Goal: Task Accomplishment & Management: Complete application form

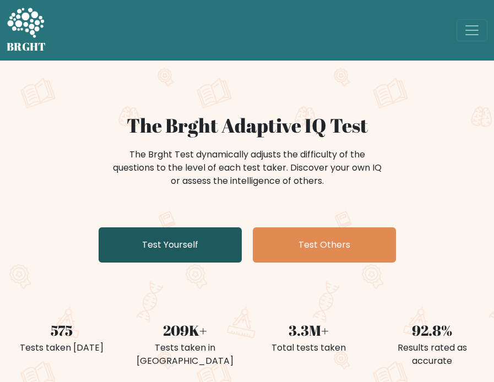
click at [162, 252] on link "Test Yourself" at bounding box center [170, 244] width 143 height 35
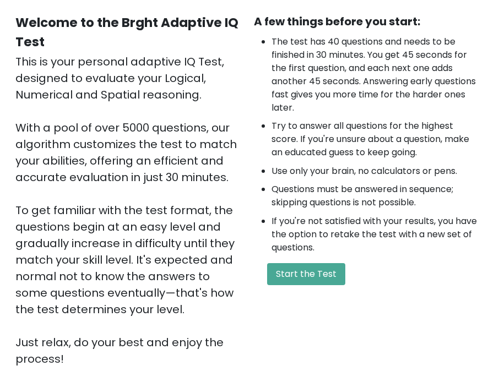
scroll to position [107, 0]
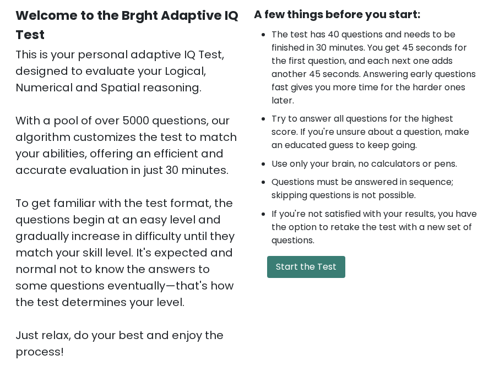
click at [323, 265] on button "Start the Test" at bounding box center [306, 267] width 78 height 22
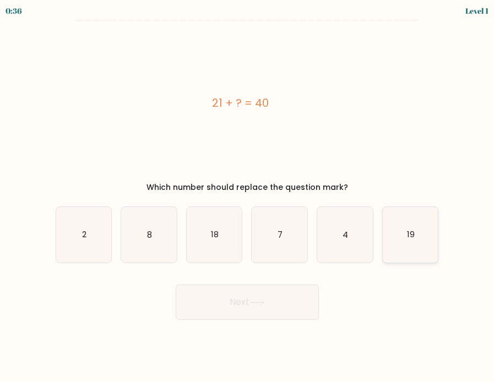
click at [404, 247] on icon "19" at bounding box center [411, 235] width 56 height 56
click at [248, 196] on input "f. 19" at bounding box center [247, 194] width 1 height 6
radio input "true"
click at [274, 307] on button "Next" at bounding box center [247, 302] width 143 height 35
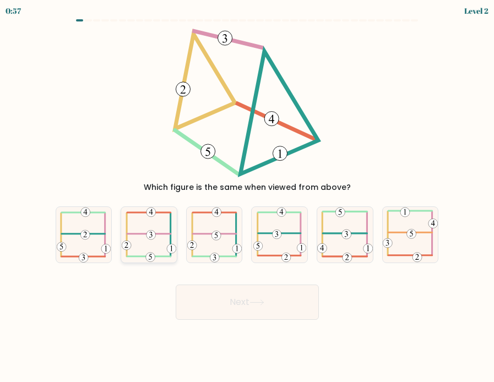
click at [150, 249] on icon at bounding box center [149, 235] width 55 height 56
click at [247, 196] on input "b." at bounding box center [247, 194] width 1 height 6
radio input "true"
click at [232, 298] on button "Next" at bounding box center [247, 302] width 143 height 35
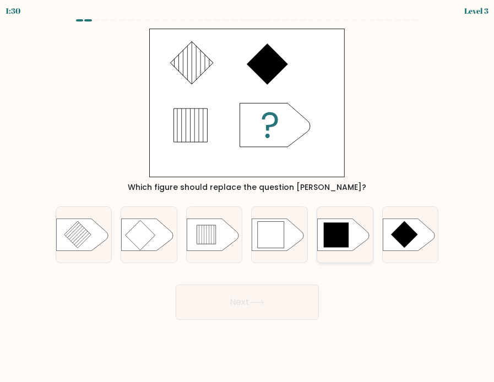
click at [334, 246] on icon at bounding box center [336, 234] width 25 height 25
click at [248, 196] on input "e." at bounding box center [247, 194] width 1 height 6
radio input "true"
click at [283, 308] on button "Next" at bounding box center [247, 302] width 143 height 35
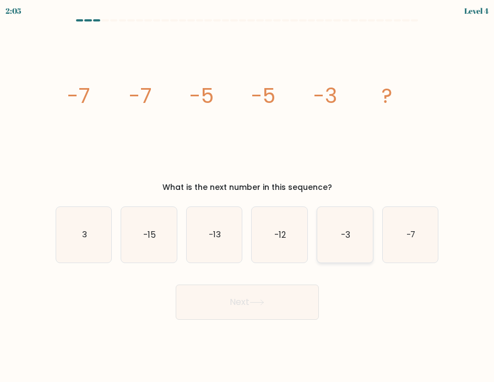
click at [348, 241] on icon "-3" at bounding box center [345, 235] width 56 height 56
click at [248, 196] on input "e. -3" at bounding box center [247, 194] width 1 height 6
radio input "true"
click at [286, 287] on button "Next" at bounding box center [247, 302] width 143 height 35
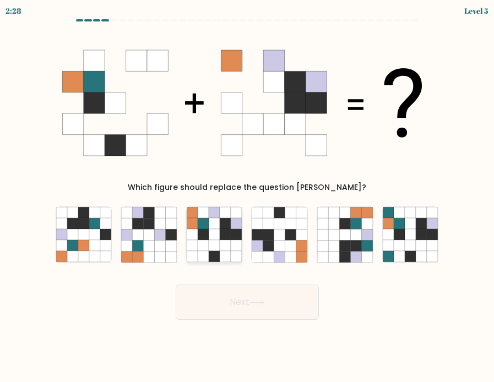
click at [212, 245] on icon at bounding box center [214, 245] width 11 height 11
click at [247, 196] on input "c." at bounding box center [247, 194] width 1 height 6
radio input "true"
click at [271, 302] on button "Next" at bounding box center [247, 302] width 143 height 35
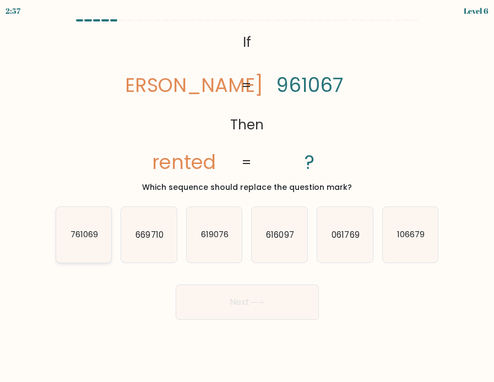
click at [97, 244] on icon "761069" at bounding box center [84, 235] width 56 height 56
click at [247, 196] on input "a. 761069" at bounding box center [247, 194] width 1 height 6
radio input "true"
click at [261, 300] on icon at bounding box center [256, 302] width 15 height 6
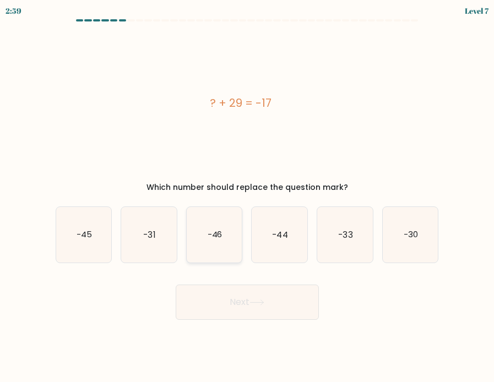
click at [213, 247] on icon "-46" at bounding box center [215, 235] width 56 height 56
click at [247, 196] on input "c. -46" at bounding box center [247, 194] width 1 height 6
radio input "true"
click at [253, 309] on button "Next" at bounding box center [247, 302] width 143 height 35
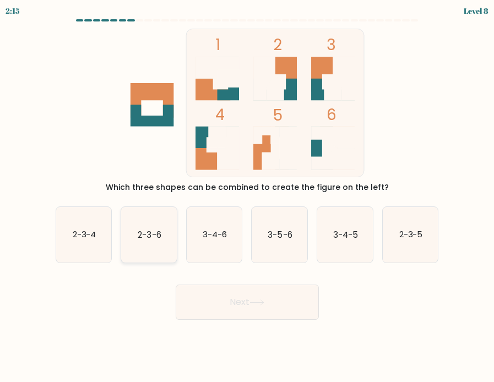
click at [138, 243] on icon "2-3-6" at bounding box center [149, 235] width 56 height 56
click at [247, 196] on input "b. 2-3-6" at bounding box center [247, 194] width 1 height 6
radio input "true"
click at [223, 299] on button "Next" at bounding box center [247, 302] width 143 height 35
click at [258, 298] on button "Next" at bounding box center [247, 302] width 143 height 35
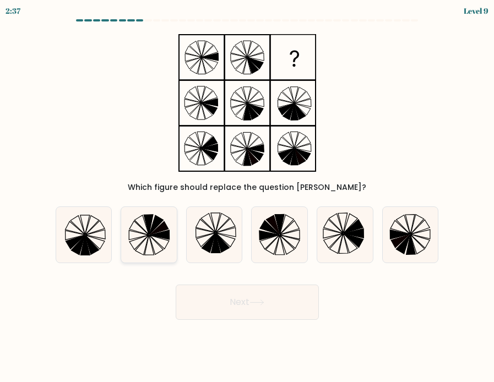
click at [159, 235] on icon at bounding box center [160, 234] width 20 height 9
click at [247, 196] on input "b." at bounding box center [247, 194] width 1 height 6
radio input "true"
click at [247, 302] on button "Next" at bounding box center [247, 302] width 143 height 35
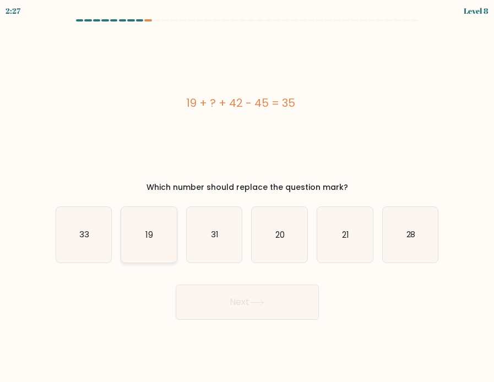
click at [158, 258] on icon "19" at bounding box center [149, 235] width 56 height 56
click at [247, 196] on input "b. 19" at bounding box center [247, 194] width 1 height 6
radio input "true"
click at [210, 307] on button "Next" at bounding box center [247, 302] width 143 height 35
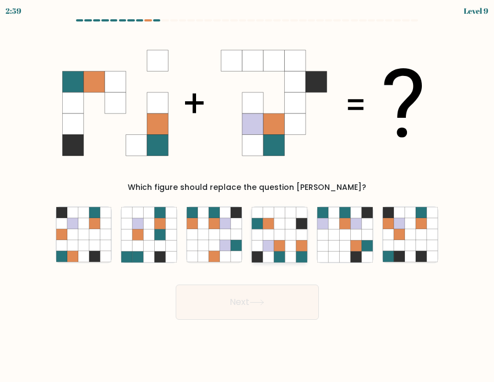
click at [293, 254] on icon at bounding box center [290, 256] width 11 height 11
click at [248, 196] on input "d." at bounding box center [247, 194] width 1 height 6
radio input "true"
click at [286, 304] on button "Next" at bounding box center [247, 302] width 143 height 35
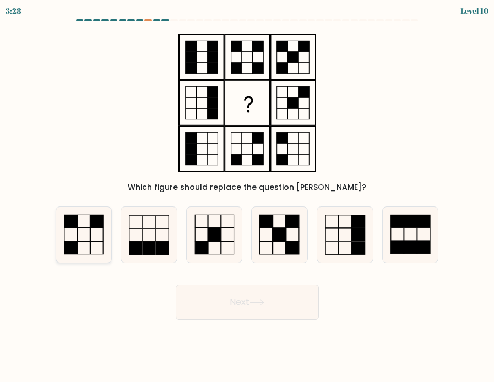
click at [89, 238] on icon at bounding box center [84, 235] width 56 height 56
click at [247, 196] on input "a." at bounding box center [247, 194] width 1 height 6
radio input "true"
click at [268, 313] on button "Next" at bounding box center [247, 302] width 143 height 35
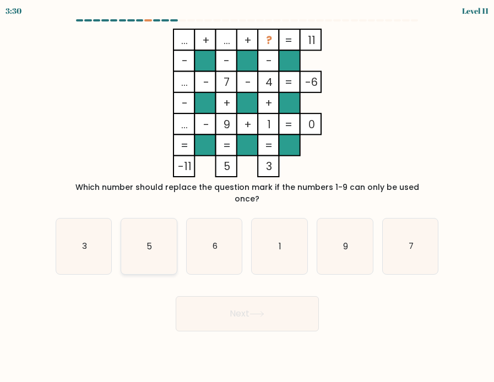
click at [149, 254] on icon "5" at bounding box center [149, 247] width 56 height 56
click at [247, 196] on input "b. 5" at bounding box center [247, 194] width 1 height 6
radio input "true"
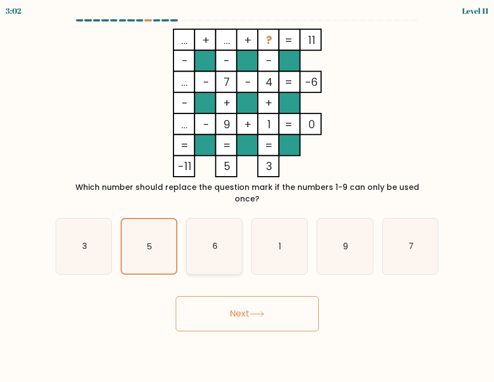
click at [220, 250] on icon "6" at bounding box center [215, 247] width 56 height 56
click at [247, 196] on input "c. 6" at bounding box center [247, 194] width 1 height 6
radio input "true"
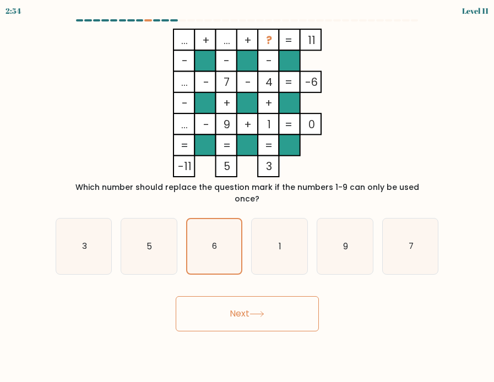
click at [240, 296] on button "Next" at bounding box center [247, 313] width 143 height 35
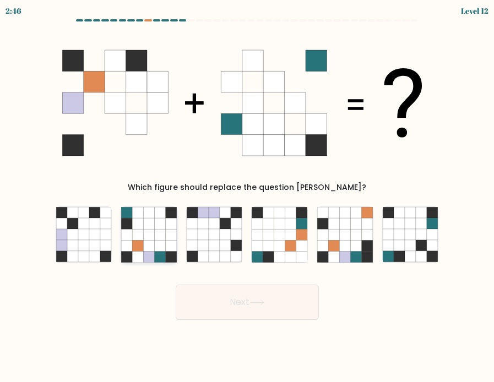
click at [165, 241] on icon at bounding box center [160, 245] width 11 height 11
click at [247, 196] on input "b." at bounding box center [247, 194] width 1 height 6
radio input "true"
click at [262, 316] on button "Next" at bounding box center [247, 302] width 143 height 35
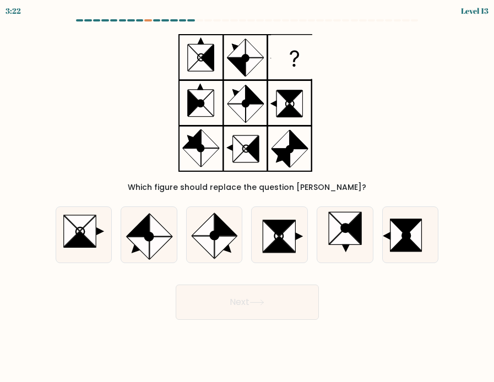
click at [272, 305] on button "Next" at bounding box center [247, 302] width 143 height 35
click at [401, 242] on icon at bounding box center [405, 244] width 30 height 16
click at [248, 196] on input "f." at bounding box center [247, 194] width 1 height 6
radio input "true"
click at [271, 299] on button "Next" at bounding box center [247, 302] width 143 height 35
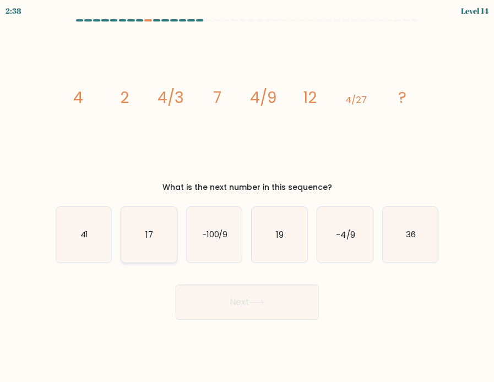
click at [141, 232] on icon "17" at bounding box center [149, 235] width 56 height 56
click at [247, 196] on input "b. 17" at bounding box center [247, 194] width 1 height 6
radio input "true"
click at [208, 303] on button "Next" at bounding box center [247, 302] width 143 height 35
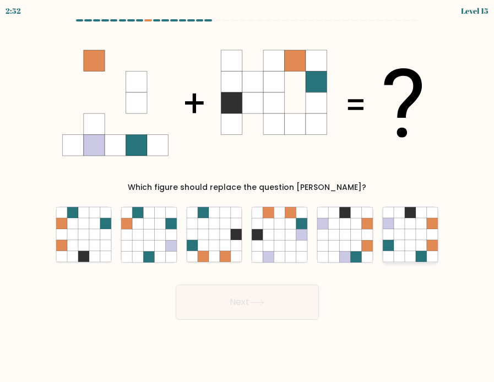
click at [400, 243] on icon at bounding box center [399, 245] width 11 height 11
click at [248, 196] on input "f." at bounding box center [247, 194] width 1 height 6
radio input "true"
click at [263, 304] on icon at bounding box center [256, 302] width 15 height 6
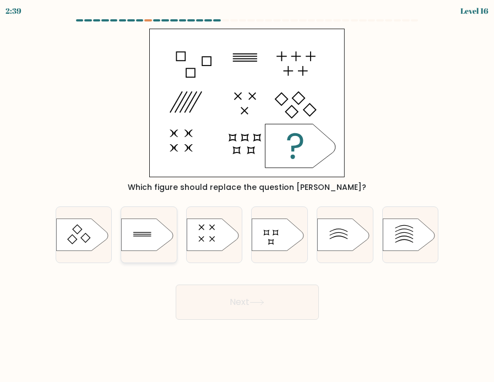
click at [151, 239] on icon at bounding box center [147, 235] width 52 height 32
click at [247, 196] on input "b." at bounding box center [247, 194] width 1 height 6
radio input "true"
click at [257, 305] on button "Next" at bounding box center [247, 302] width 143 height 35
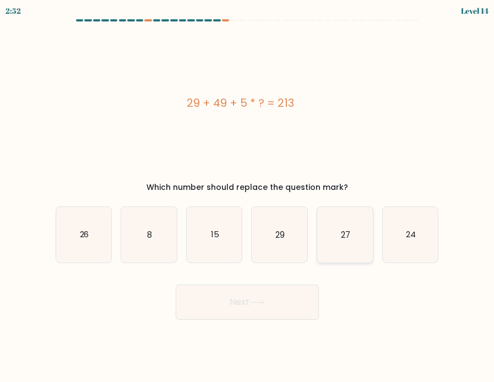
click at [358, 238] on icon "27" at bounding box center [345, 235] width 56 height 56
click at [248, 196] on input "e. 27" at bounding box center [247, 194] width 1 height 6
radio input "true"
click at [267, 317] on button "Next" at bounding box center [247, 302] width 143 height 35
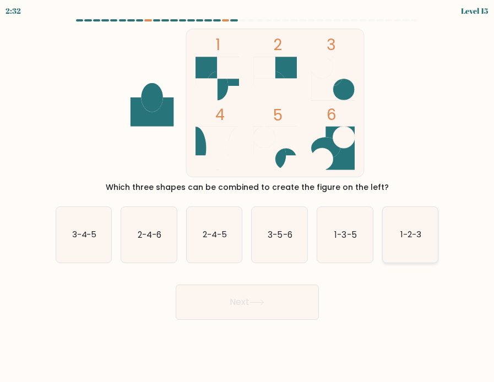
click at [407, 248] on icon "1-2-3" at bounding box center [411, 235] width 56 height 56
click at [248, 196] on input "f. 1-2-3" at bounding box center [247, 194] width 1 height 6
radio input "true"
click at [258, 305] on icon at bounding box center [256, 302] width 15 height 6
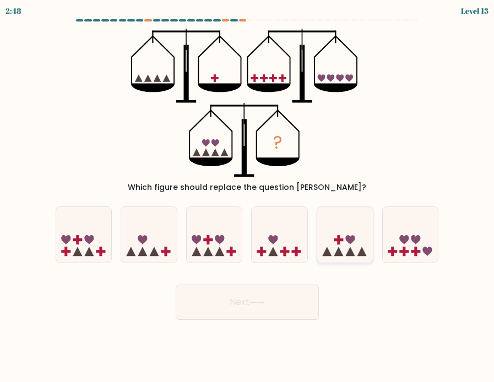
click at [346, 240] on icon at bounding box center [350, 239] width 9 height 9
click at [248, 196] on input "e." at bounding box center [247, 194] width 1 height 6
radio input "true"
click at [263, 299] on button "Next" at bounding box center [247, 302] width 143 height 35
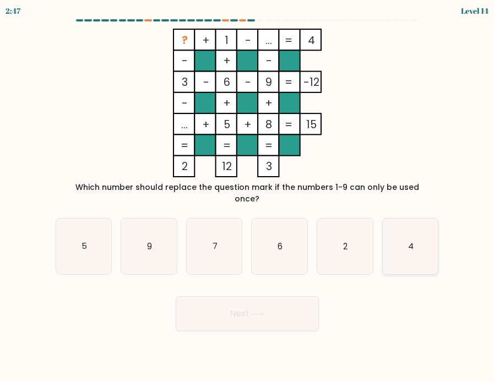
click at [412, 249] on icon "4" at bounding box center [411, 247] width 56 height 56
click at [248, 196] on input "f. 4" at bounding box center [247, 194] width 1 height 6
radio input "true"
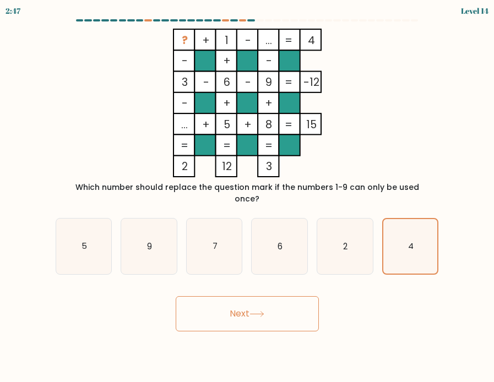
click at [270, 300] on button "Next" at bounding box center [247, 313] width 143 height 35
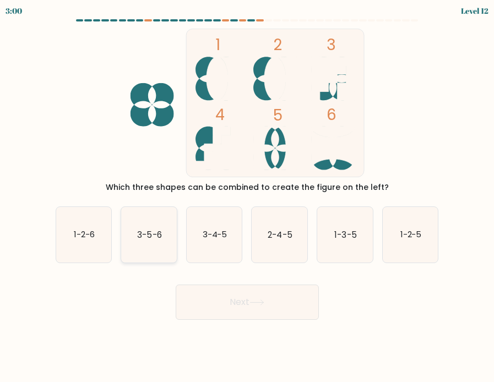
click at [159, 234] on text "3-5-6" at bounding box center [149, 234] width 24 height 12
click at [247, 196] on input "b. 3-5-6" at bounding box center [247, 194] width 1 height 6
radio input "true"
click at [346, 245] on icon "1-3-5" at bounding box center [345, 235] width 56 height 56
click at [248, 196] on input "e. 1-3-5" at bounding box center [247, 194] width 1 height 6
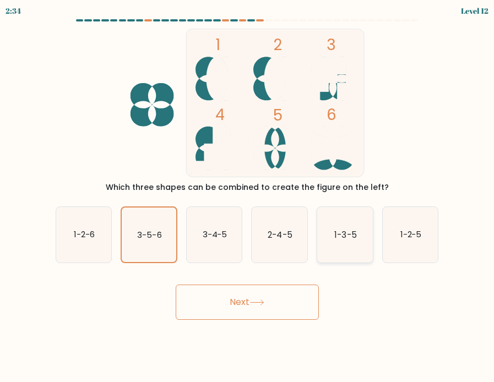
radio input "true"
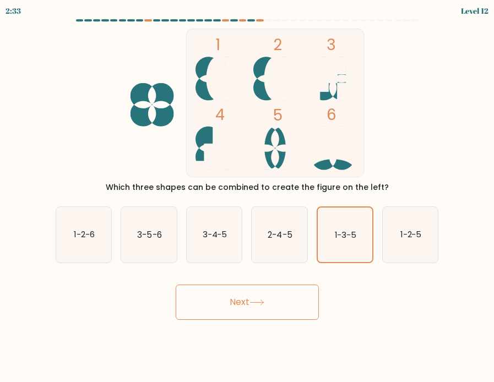
click at [285, 297] on button "Next" at bounding box center [247, 302] width 143 height 35
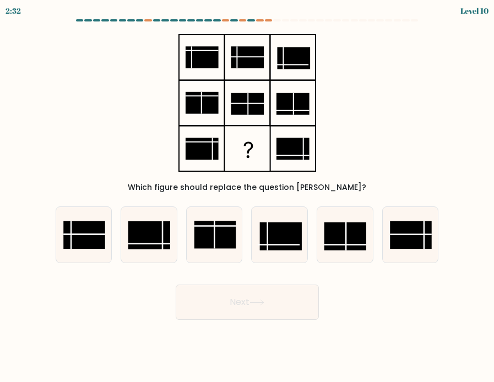
click at [253, 307] on button "Next" at bounding box center [247, 302] width 143 height 35
click at [424, 239] on line at bounding box center [424, 235] width 0 height 28
click at [248, 196] on input "f." at bounding box center [247, 194] width 1 height 6
radio input "true"
click at [283, 301] on button "Next" at bounding box center [247, 302] width 143 height 35
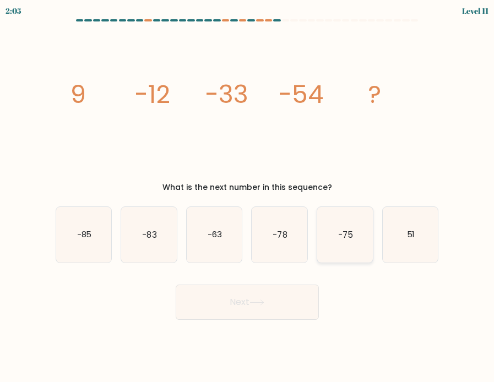
click at [342, 239] on text "-75" at bounding box center [345, 234] width 15 height 12
click at [248, 196] on input "e. -75" at bounding box center [247, 194] width 1 height 6
radio input "true"
click at [271, 315] on button "Next" at bounding box center [247, 302] width 143 height 35
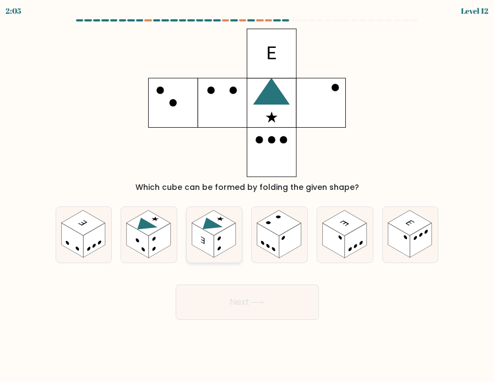
click at [217, 241] on rect at bounding box center [225, 240] width 22 height 35
click at [247, 196] on input "c." at bounding box center [247, 194] width 1 height 6
radio input "true"
click at [259, 305] on button "Next" at bounding box center [247, 302] width 143 height 35
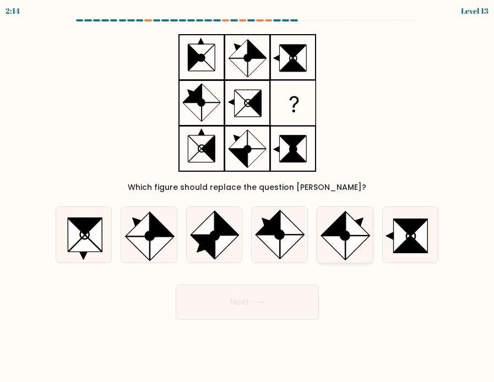
click at [355, 243] on icon at bounding box center [358, 248] width 24 height 24
click at [248, 196] on input "e." at bounding box center [247, 194] width 1 height 6
radio input "true"
click at [292, 286] on button "Next" at bounding box center [247, 302] width 143 height 35
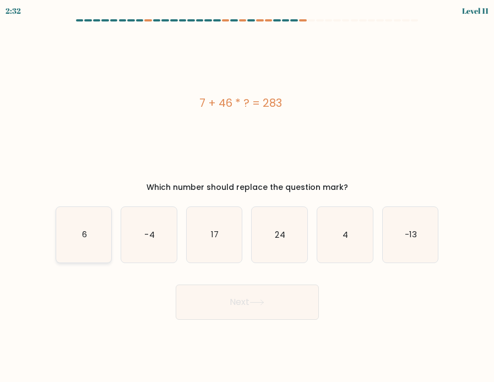
click at [96, 244] on icon "6" at bounding box center [84, 235] width 56 height 56
click at [247, 196] on input "a. 6" at bounding box center [247, 194] width 1 height 6
radio input "true"
click at [212, 306] on button "Next" at bounding box center [247, 302] width 143 height 35
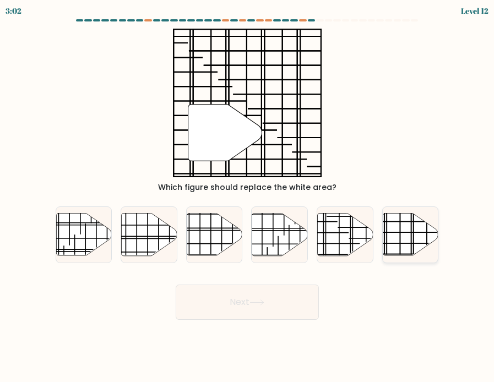
click at [405, 248] on icon at bounding box center [411, 234] width 56 height 42
click at [248, 196] on input "f." at bounding box center [247, 194] width 1 height 6
radio input "true"
click at [248, 308] on button "Next" at bounding box center [247, 302] width 143 height 35
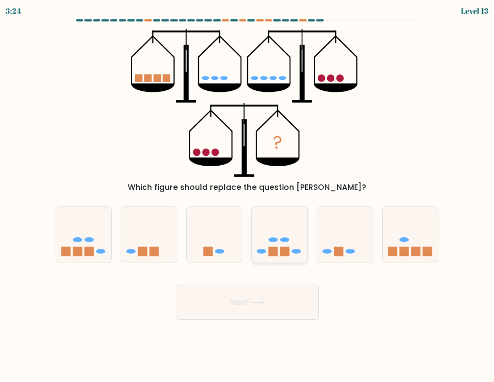
click at [280, 258] on div at bounding box center [279, 234] width 57 height 57
click at [248, 196] on input "d." at bounding box center [247, 194] width 1 height 6
radio input "true"
click at [273, 292] on button "Next" at bounding box center [247, 302] width 143 height 35
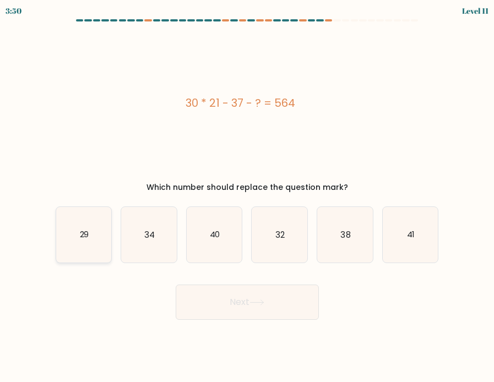
click at [91, 240] on icon "29" at bounding box center [84, 235] width 56 height 56
click at [247, 196] on input "a. 29" at bounding box center [247, 194] width 1 height 6
radio input "true"
click at [243, 315] on button "Next" at bounding box center [247, 302] width 143 height 35
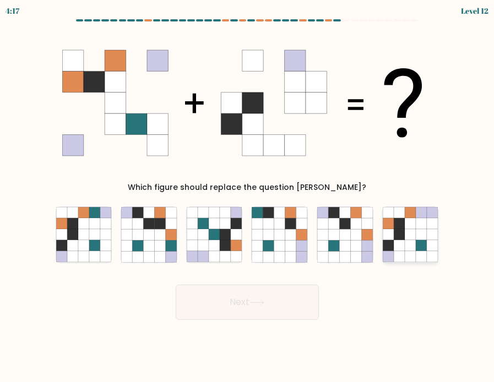
click at [423, 249] on icon at bounding box center [421, 245] width 11 height 11
click at [248, 196] on input "f." at bounding box center [247, 194] width 1 height 6
radio input "true"
click at [283, 304] on button "Next" at bounding box center [247, 302] width 143 height 35
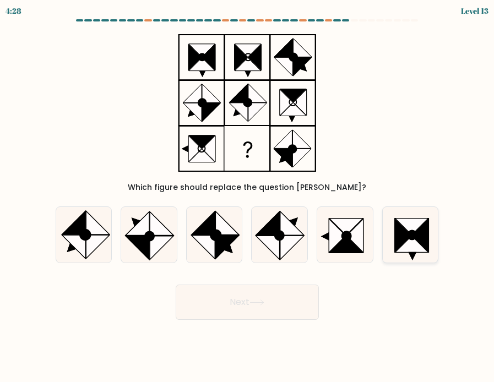
click at [418, 243] on icon at bounding box center [411, 244] width 33 height 17
click at [248, 196] on input "f." at bounding box center [247, 194] width 1 height 6
radio input "true"
click at [276, 295] on button "Next" at bounding box center [247, 302] width 143 height 35
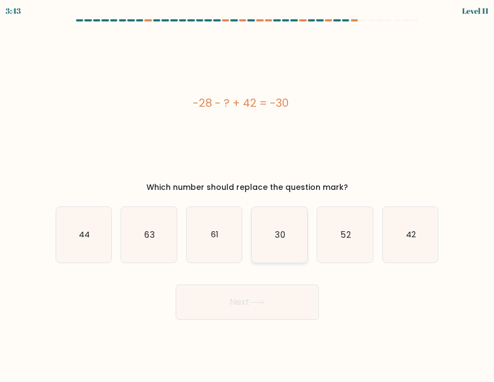
click at [275, 239] on text "30" at bounding box center [280, 234] width 10 height 12
click at [248, 196] on input "d. 30" at bounding box center [247, 194] width 1 height 6
radio input "true"
click at [286, 312] on button "Next" at bounding box center [247, 302] width 143 height 35
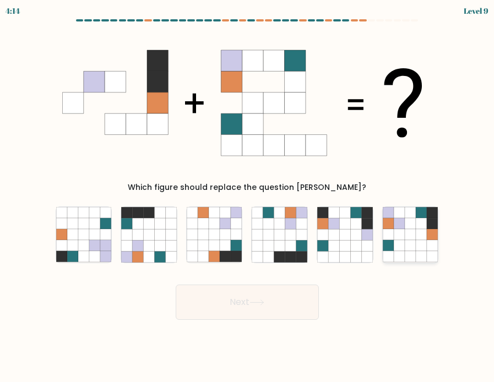
click at [411, 230] on icon at bounding box center [410, 234] width 11 height 11
click at [248, 196] on input "f." at bounding box center [247, 194] width 1 height 6
radio input "true"
click at [277, 302] on button "Next" at bounding box center [247, 302] width 143 height 35
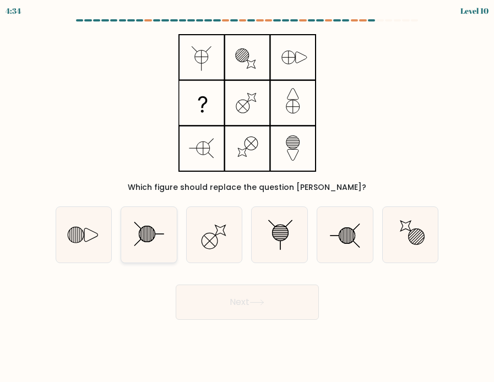
click at [166, 234] on icon at bounding box center [149, 235] width 56 height 56
click at [247, 196] on input "b." at bounding box center [247, 194] width 1 height 6
radio input "true"
click at [244, 299] on button "Next" at bounding box center [247, 302] width 143 height 35
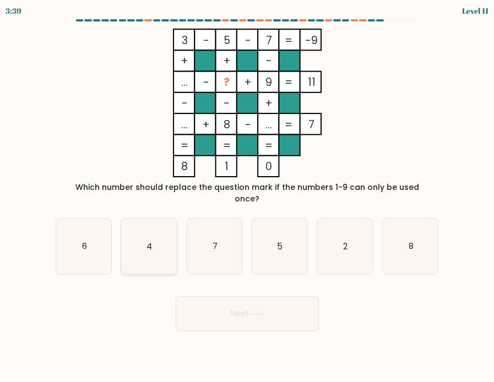
click at [143, 236] on icon "4" at bounding box center [149, 247] width 56 height 56
click at [247, 196] on input "b. 4" at bounding box center [247, 194] width 1 height 6
radio input "true"
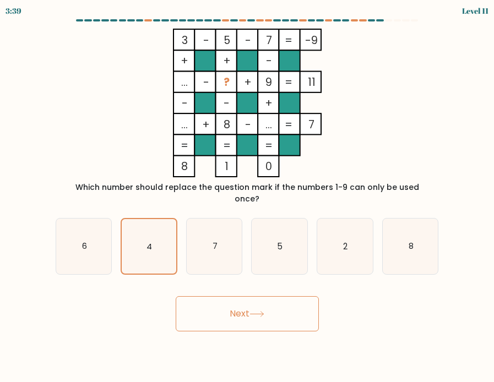
click at [237, 312] on button "Next" at bounding box center [247, 313] width 143 height 35
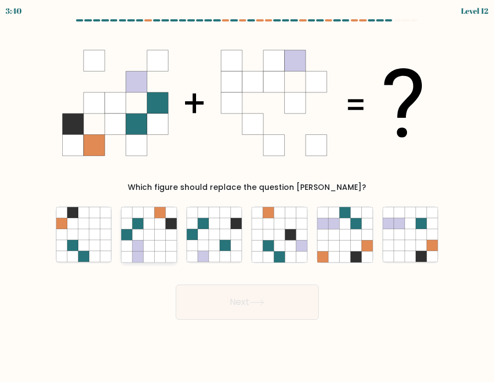
click at [150, 243] on icon at bounding box center [148, 245] width 11 height 11
click at [247, 196] on input "b." at bounding box center [247, 194] width 1 height 6
radio input "true"
click at [254, 303] on icon at bounding box center [256, 302] width 15 height 6
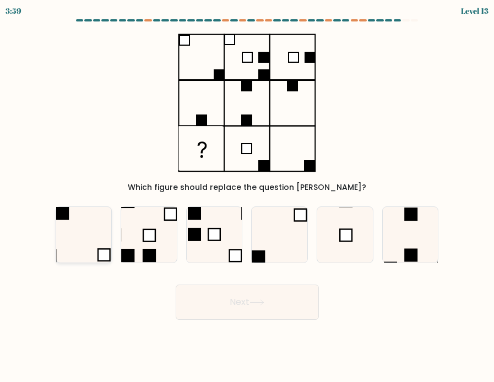
click at [81, 222] on icon at bounding box center [84, 235] width 56 height 56
click at [247, 196] on input "a." at bounding box center [247, 194] width 1 height 6
radio input "true"
click at [230, 297] on button "Next" at bounding box center [247, 302] width 143 height 35
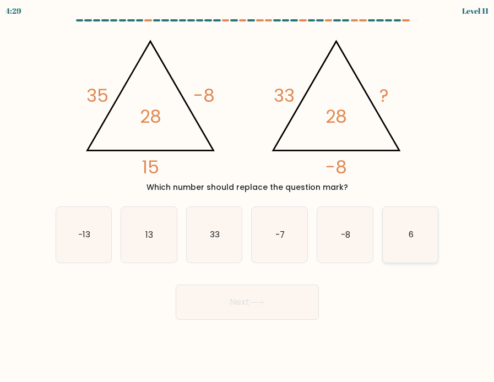
click at [402, 250] on icon "6" at bounding box center [411, 235] width 56 height 56
click at [248, 196] on input "f. 6" at bounding box center [247, 194] width 1 height 6
radio input "true"
click at [296, 294] on button "Next" at bounding box center [247, 302] width 143 height 35
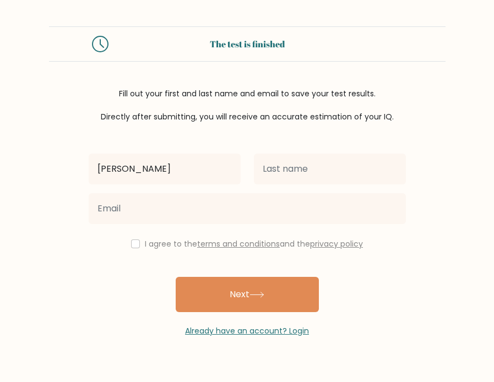
type input "Samantha Faith"
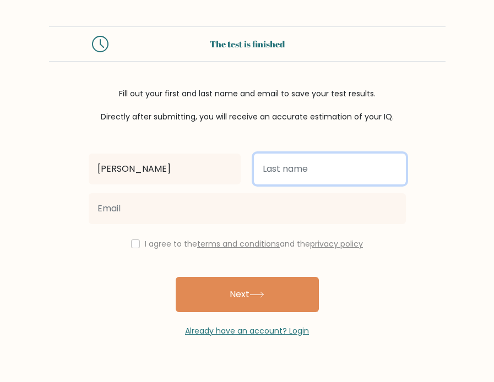
click at [363, 172] on input "text" at bounding box center [330, 169] width 152 height 31
type input "Ocab"
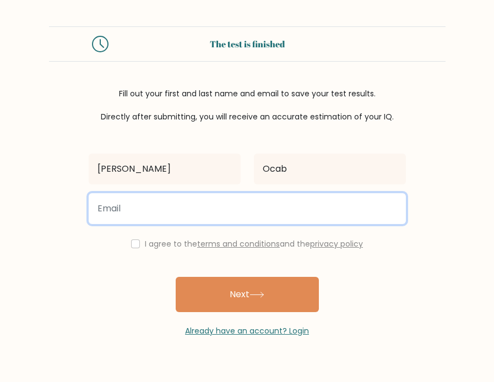
click at [302, 213] on input "email" at bounding box center [247, 208] width 317 height 31
type input "samantha.ocab@gmail.com"
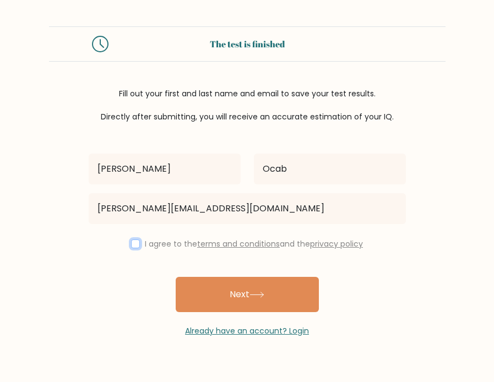
click at [132, 245] on input "checkbox" at bounding box center [135, 243] width 9 height 9
checkbox input "true"
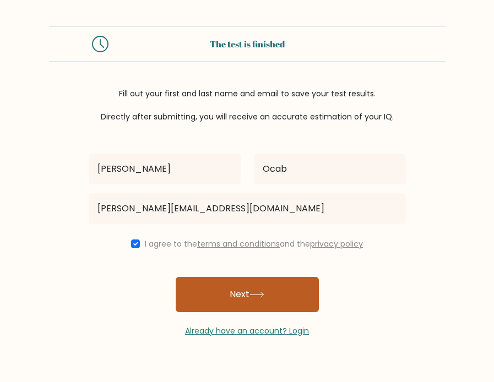
click at [235, 298] on button "Next" at bounding box center [247, 294] width 143 height 35
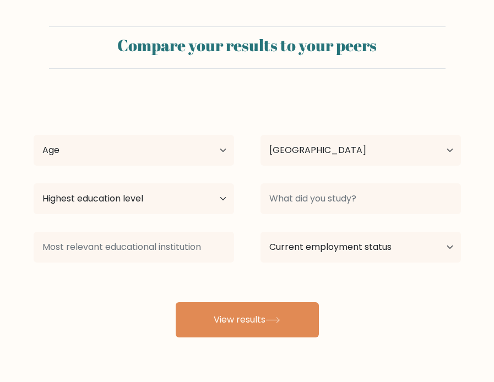
select select "PH"
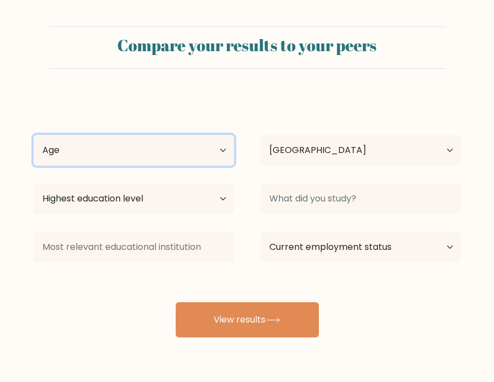
click at [215, 150] on select "Age Under [DEMOGRAPHIC_DATA] [DEMOGRAPHIC_DATA] [DEMOGRAPHIC_DATA] [DEMOGRAPHIC…" at bounding box center [134, 150] width 200 height 31
select select "18_24"
click at [34, 135] on select "Age Under [DEMOGRAPHIC_DATA] [DEMOGRAPHIC_DATA] [DEMOGRAPHIC_DATA] [DEMOGRAPHIC…" at bounding box center [134, 150] width 200 height 31
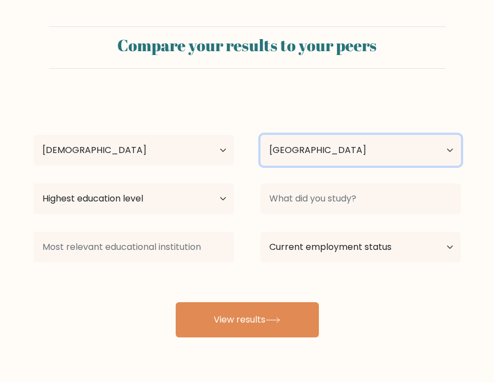
click at [318, 158] on select "Country Afghanistan Albania Algeria American Samoa Andorra Angola Anguilla Anta…" at bounding box center [360, 150] width 200 height 31
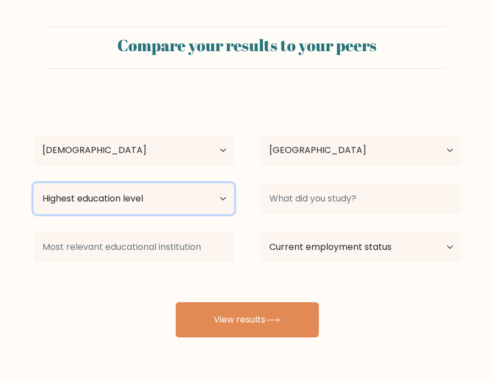
click at [221, 200] on select "Highest education level No schooling Primary Lower Secondary Upper Secondary Oc…" at bounding box center [134, 198] width 200 height 31
select select "bachelors_degree"
click at [34, 183] on select "Highest education level No schooling Primary Lower Secondary Upper Secondary Oc…" at bounding box center [134, 198] width 200 height 31
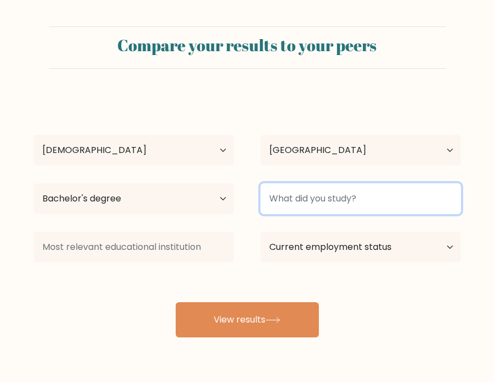
click at [328, 195] on input at bounding box center [360, 198] width 200 height 31
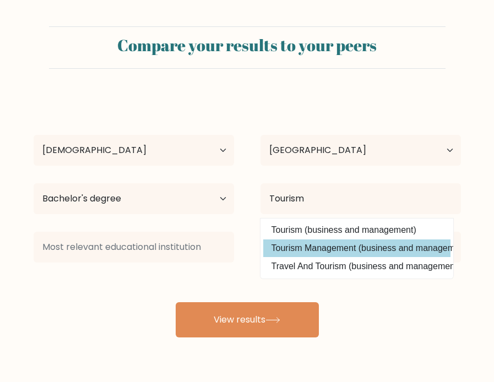
click at [341, 256] on div "Samantha Faith Ocab Age Under 18 years old 18-24 years old 25-34 years old 35-4…" at bounding box center [247, 216] width 440 height 242
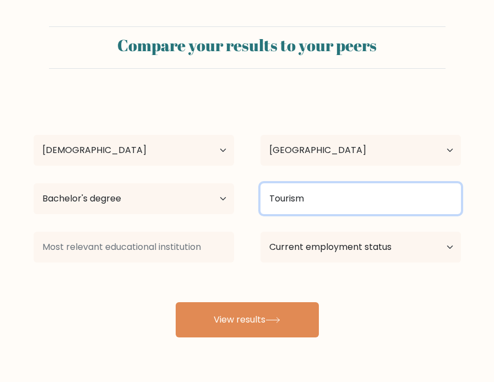
click at [394, 199] on input "Tourism" at bounding box center [360, 198] width 200 height 31
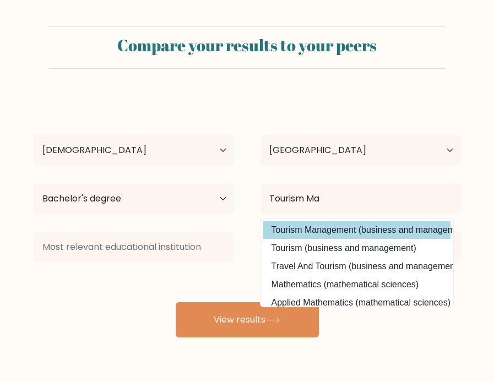
click at [369, 229] on div "Samantha Faith Ocab Age Under 18 years old 18-24 years old 25-34 years old 35-4…" at bounding box center [247, 216] width 440 height 242
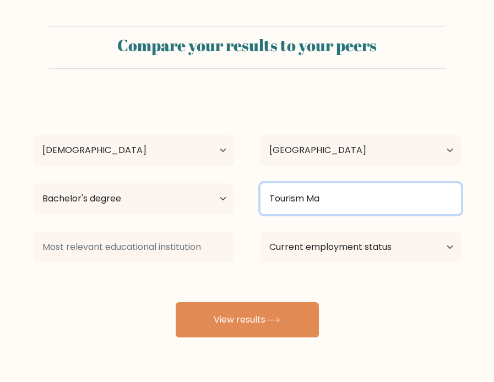
click at [335, 197] on input "Tourism Ma" at bounding box center [360, 198] width 200 height 31
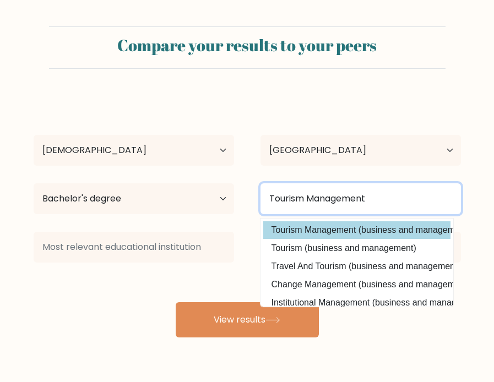
type input "Tourism Management"
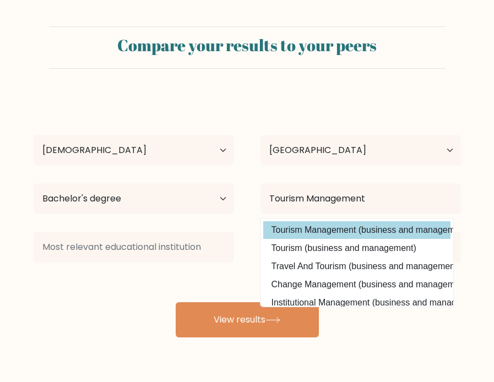
click at [300, 232] on div "Samantha Faith Ocab Age Under 18 years old 18-24 years old 25-34 years old 35-4…" at bounding box center [247, 216] width 440 height 242
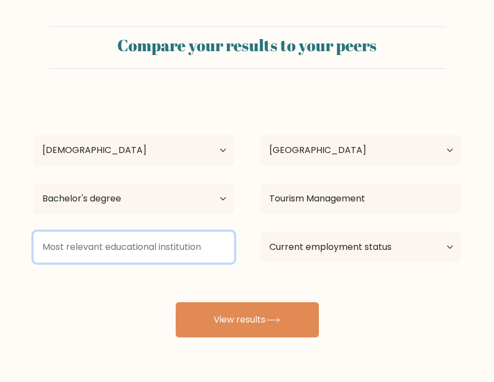
click at [192, 248] on input at bounding box center [134, 247] width 200 height 31
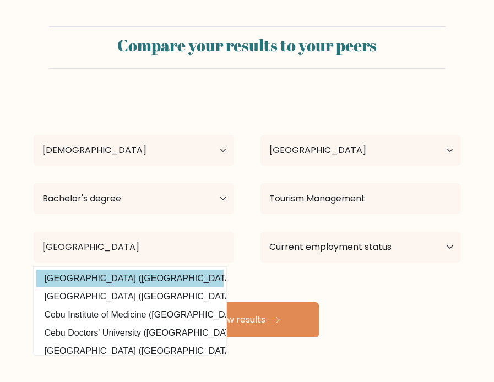
click at [116, 285] on option "University of Cebu (Philippines)" at bounding box center [129, 279] width 187 height 18
type input "University of Cebu"
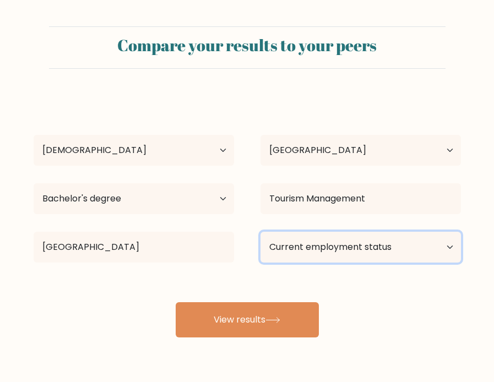
click at [387, 251] on select "Current employment status Employed Student Retired Other / prefer not to answer" at bounding box center [360, 247] width 200 height 31
select select "other"
click at [260, 232] on select "Current employment status Employed Student Retired Other / prefer not to answer" at bounding box center [360, 247] width 200 height 31
click at [383, 249] on select "Current employment status Employed Student Retired Other / prefer not to answer" at bounding box center [360, 247] width 200 height 31
click at [260, 232] on select "Current employment status Employed Student Retired Other / prefer not to answer" at bounding box center [360, 247] width 200 height 31
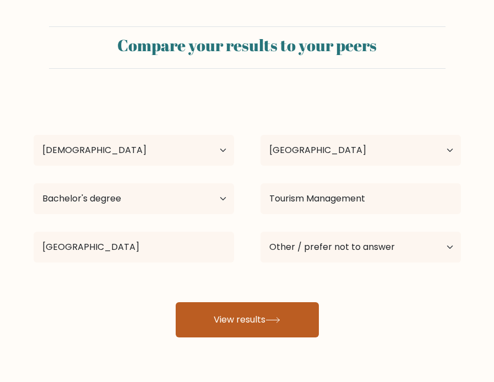
click at [291, 329] on button "View results" at bounding box center [247, 319] width 143 height 35
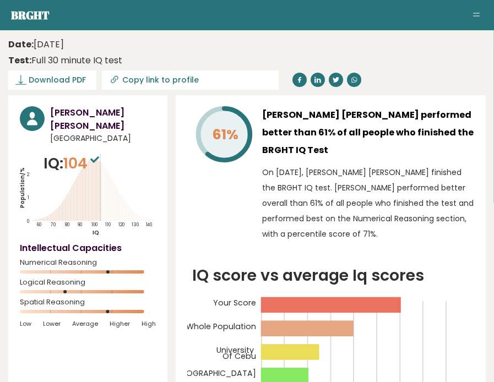
click at [69, 290] on circle at bounding box center [70, 292] width 4 height 4
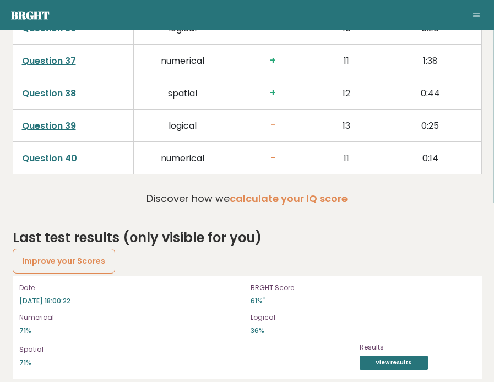
scroll to position [3040, 0]
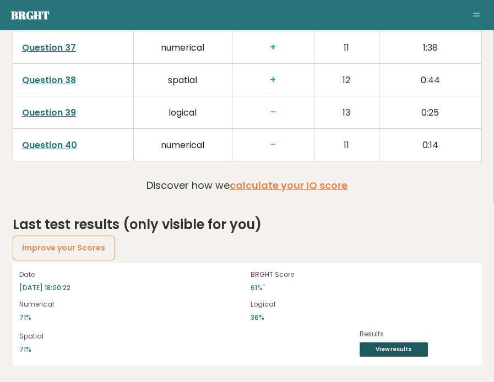
click at [388, 350] on link "View results" at bounding box center [393, 349] width 68 height 14
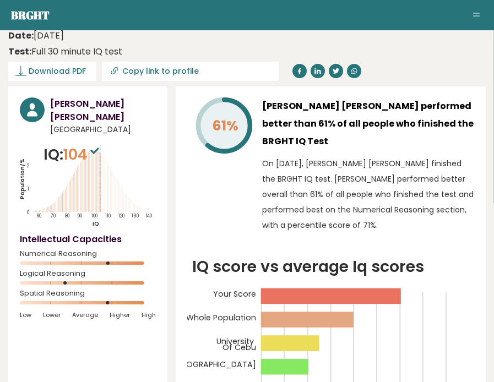
scroll to position [0, 0]
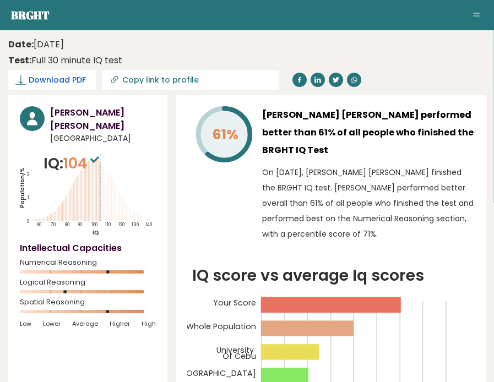
click at [71, 79] on span "Download PDF" at bounding box center [57, 80] width 57 height 12
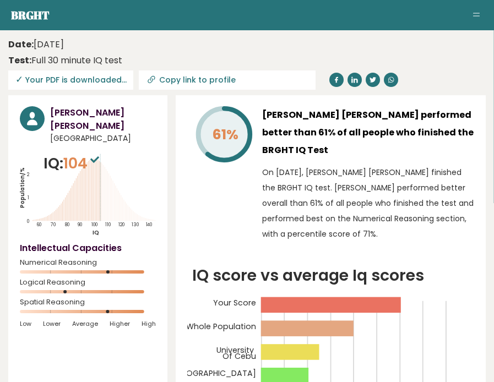
click at [98, 113] on h3 "Samantha Faith Ocab" at bounding box center [103, 119] width 106 height 26
click at [40, 115] on circle at bounding box center [32, 118] width 25 height 25
click at [88, 111] on h3 "Samantha Faith Ocab" at bounding box center [103, 119] width 106 height 26
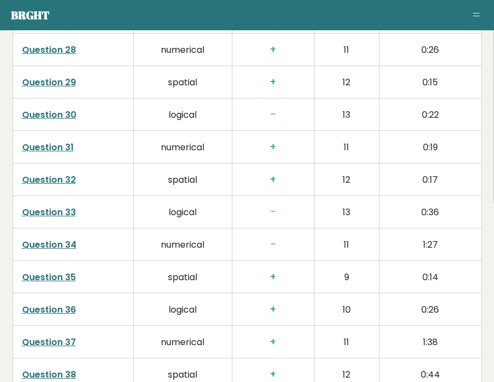
scroll to position [3040, 0]
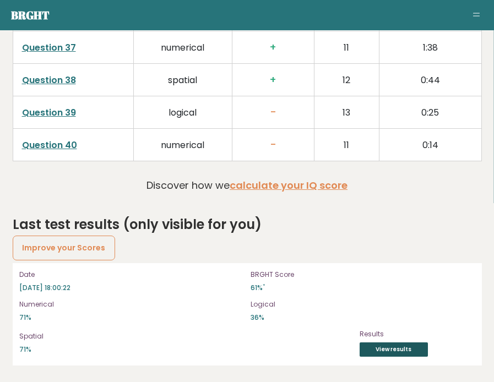
click at [381, 351] on link "View results" at bounding box center [393, 349] width 68 height 14
